Goal: Transaction & Acquisition: Purchase product/service

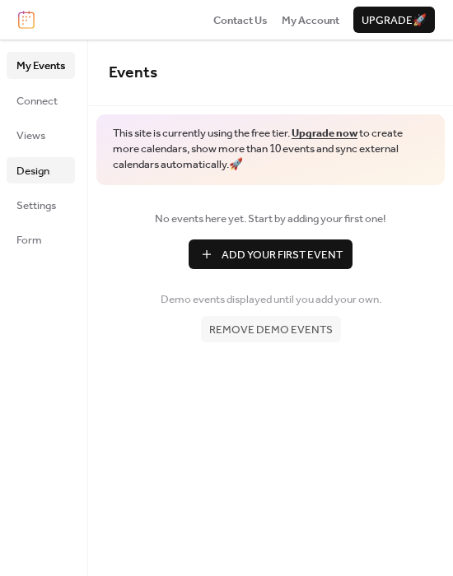
click at [35, 174] on span "Design" at bounding box center [32, 171] width 33 height 16
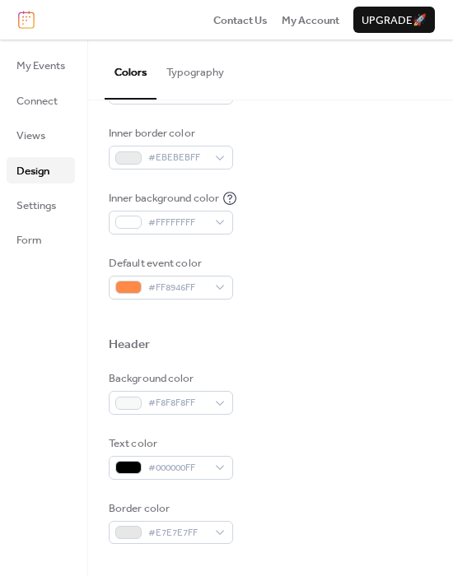
scroll to position [342, 0]
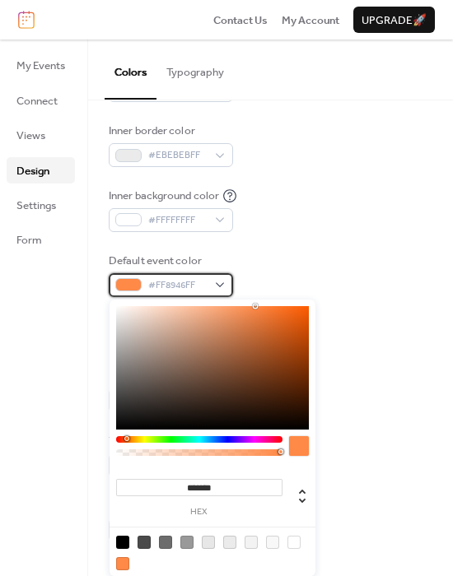
click at [216, 282] on div "#FF8946FF" at bounding box center [171, 284] width 124 height 23
click at [119, 544] on div at bounding box center [122, 542] width 13 height 13
type input "*******"
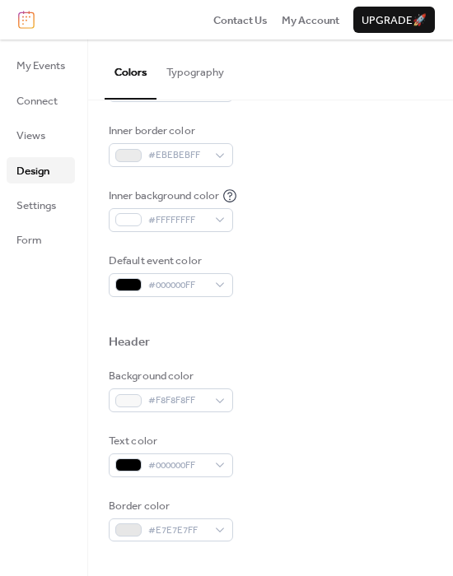
click at [350, 399] on div "Background color #F8F8F8FF" at bounding box center [270, 390] width 323 height 44
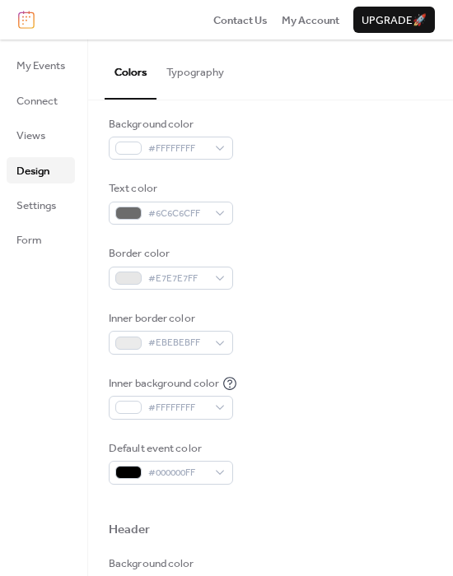
scroll to position [0, 0]
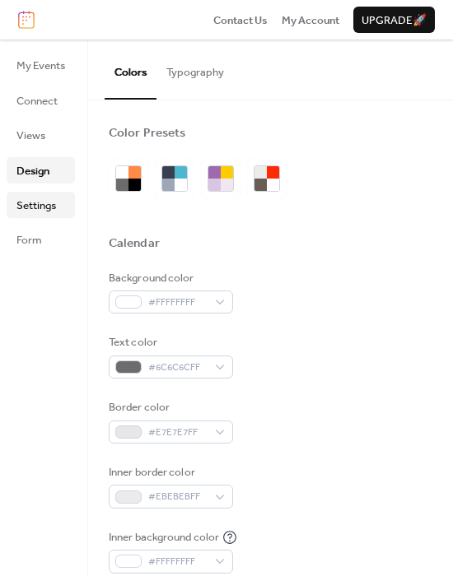
click at [38, 212] on span "Settings" at bounding box center [36, 206] width 40 height 16
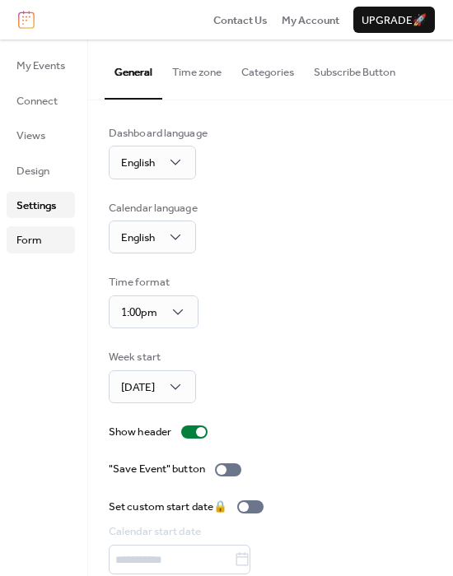
click at [38, 232] on span "Form" at bounding box center [29, 240] width 26 height 16
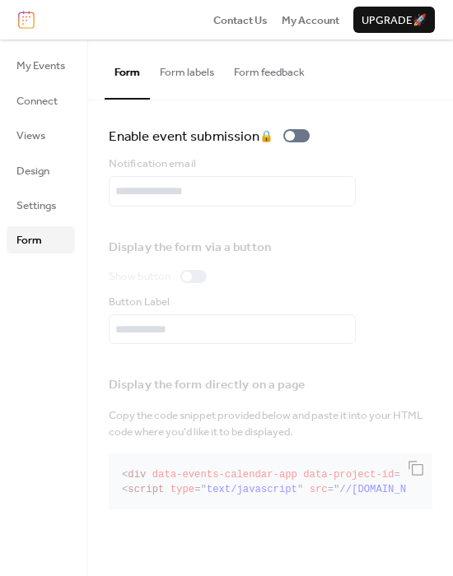
click at [201, 80] on button "Form labels" at bounding box center [187, 69] width 74 height 58
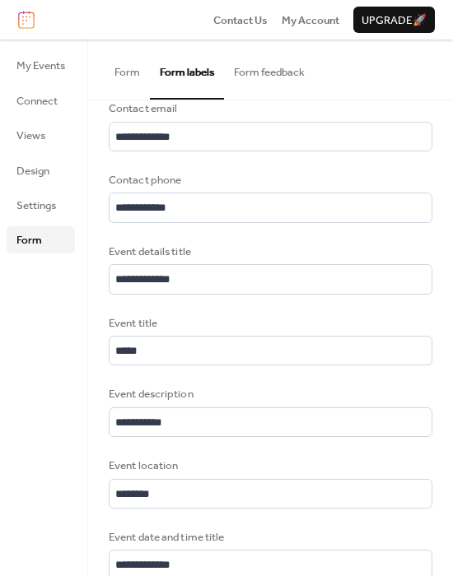
scroll to position [243, 0]
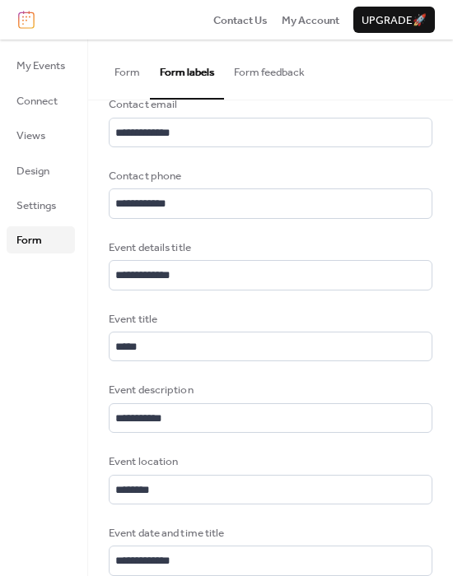
click at [260, 72] on button "Form feedback" at bounding box center [269, 69] width 91 height 58
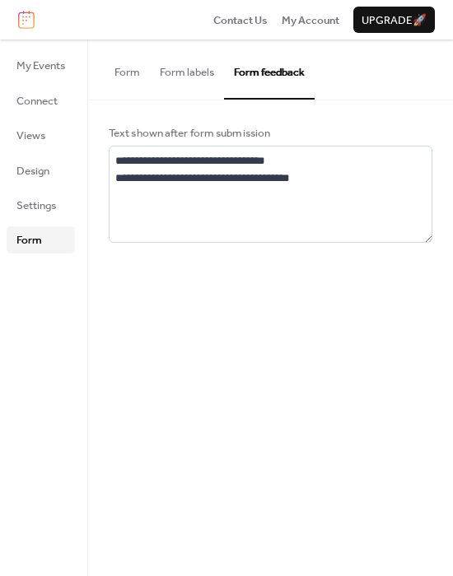
click at [131, 67] on button "Form" at bounding box center [127, 69] width 45 height 58
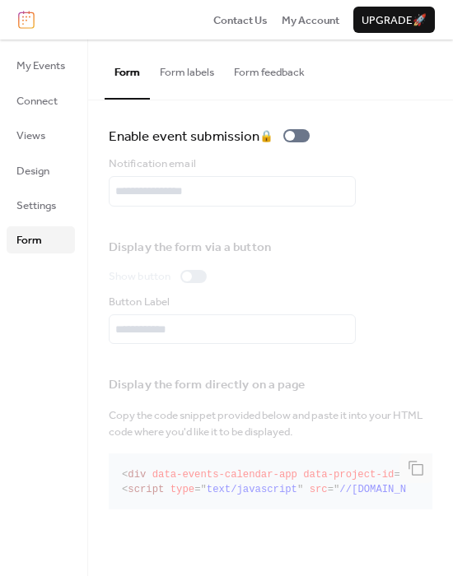
click at [365, 21] on span "Upgrade 🚀" at bounding box center [393, 20] width 65 height 16
